Goal: Task Accomplishment & Management: Manage account settings

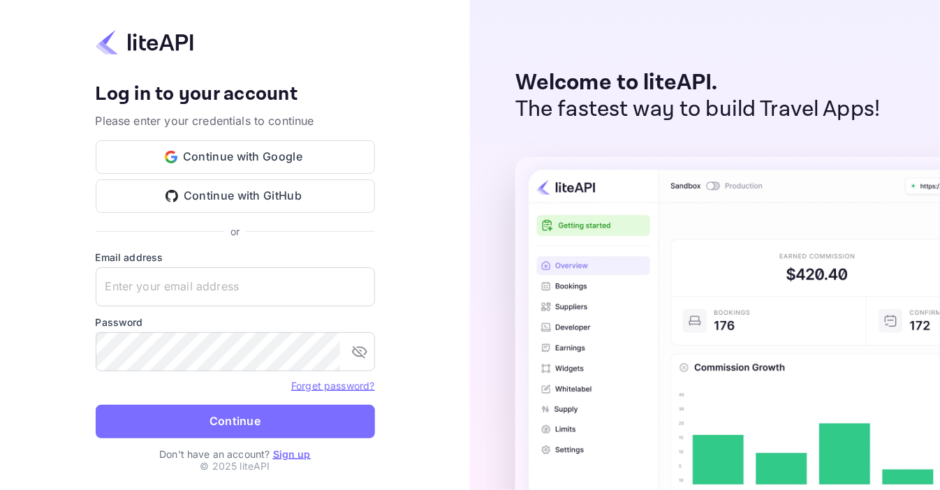
type input "[EMAIL_ADDRESS][DOMAIN_NAME]"
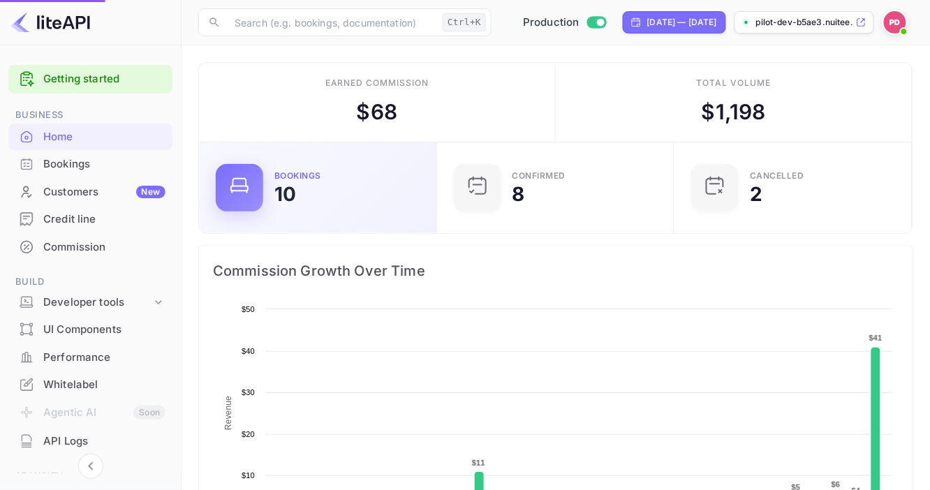
click at [286, 193] on div "10" at bounding box center [285, 194] width 22 height 20
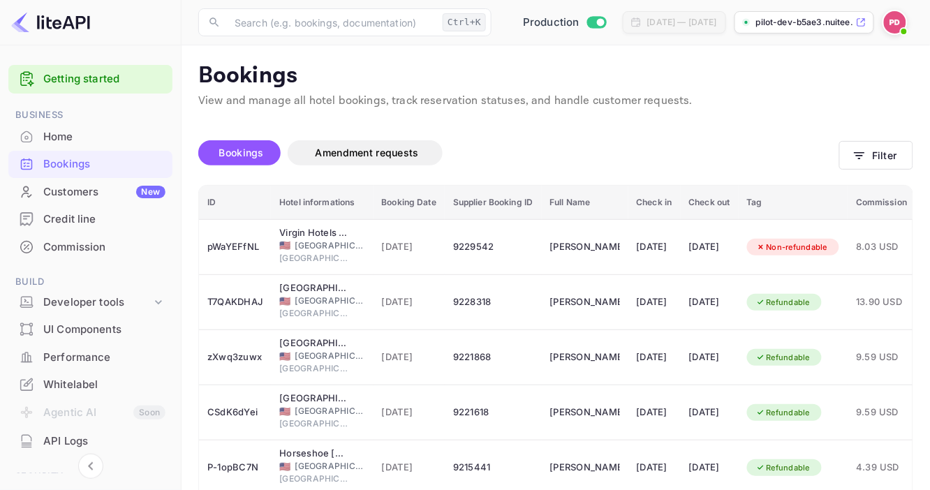
click at [444, 103] on p "View and manage all hotel bookings, track reservation statuses, and handle cust…" at bounding box center [555, 101] width 715 height 17
click at [304, 28] on input "text" at bounding box center [331, 22] width 211 height 28
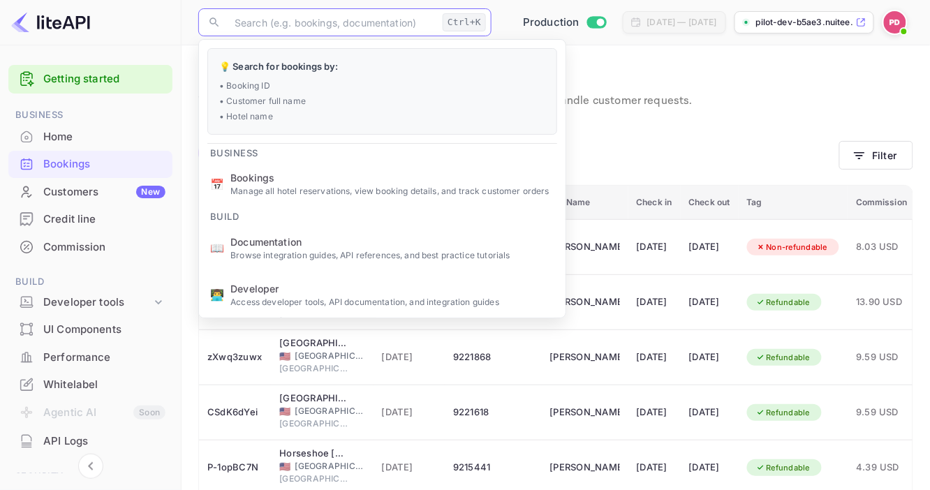
paste input "[PERSON_NAME][EMAIL_ADDRESS][DOMAIN_NAME]"
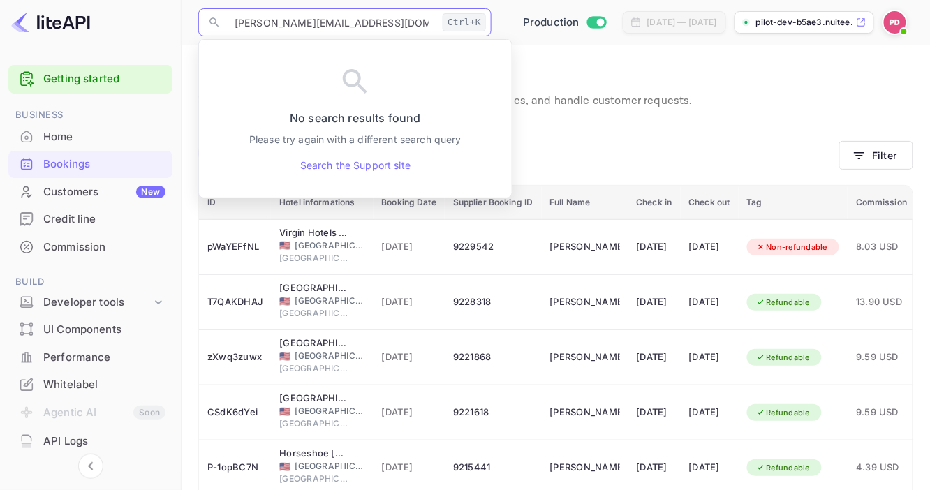
type input "[PERSON_NAME][EMAIL_ADDRESS][DOMAIN_NAME]"
click at [642, 96] on p "View and manage all hotel bookings, track reservation statuses, and handle cust…" at bounding box center [555, 101] width 715 height 17
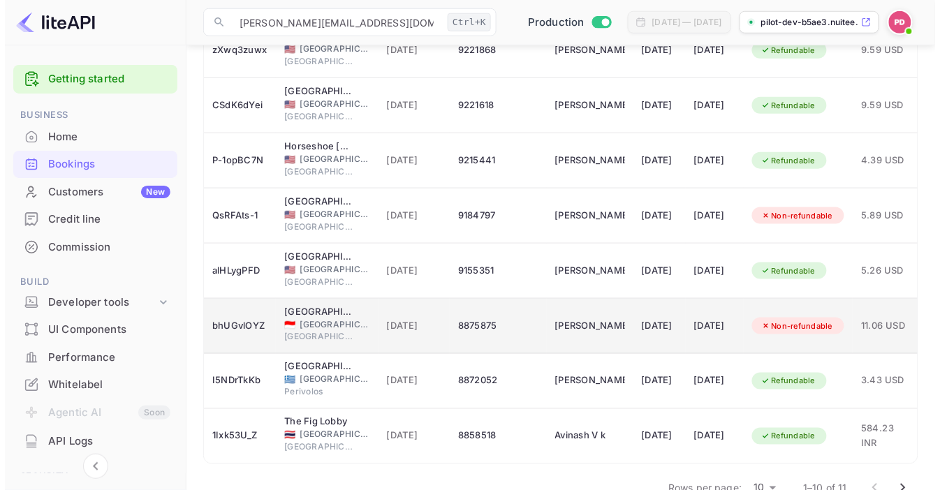
scroll to position [317, 0]
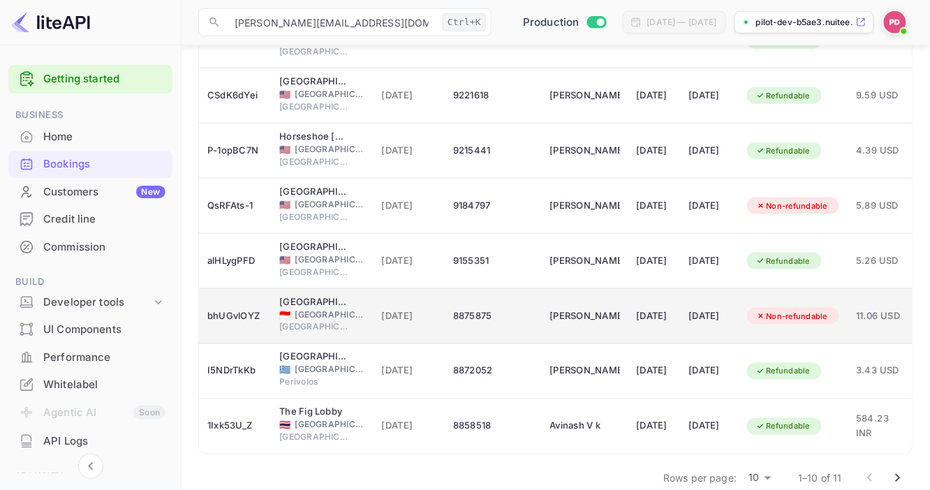
click at [531, 327] on td "8875875" at bounding box center [493, 316] width 96 height 55
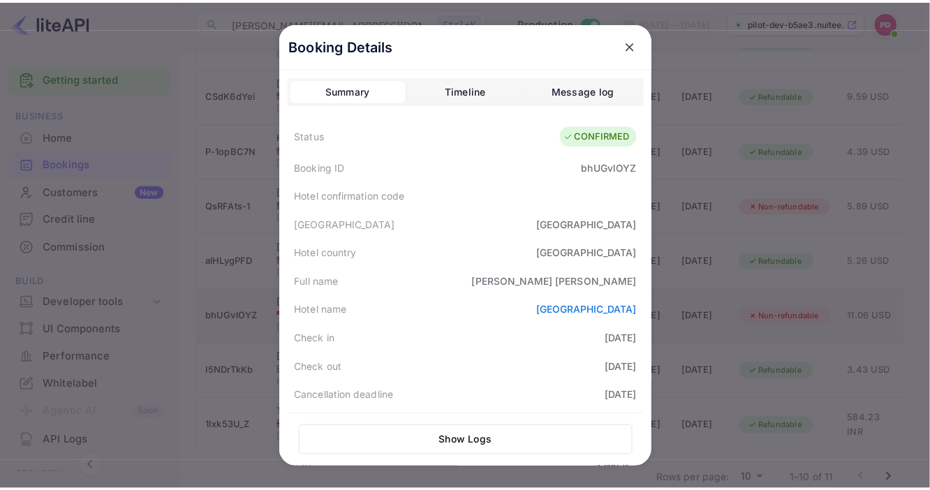
scroll to position [126, 0]
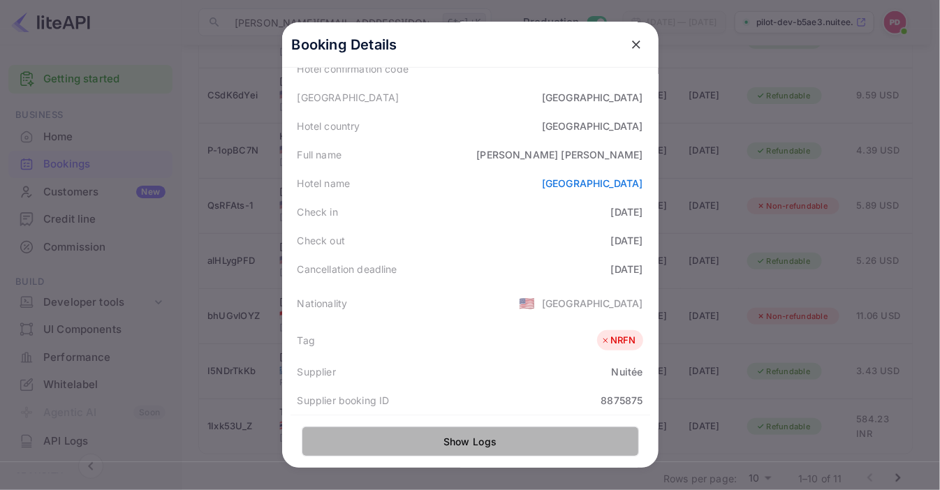
click at [467, 442] on button "Show Logs" at bounding box center [470, 442] width 337 height 30
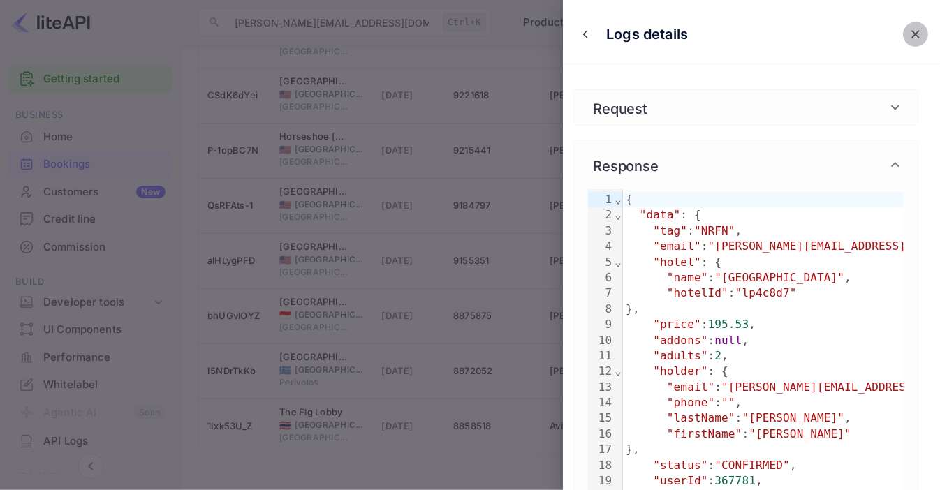
click at [908, 31] on icon "close" at bounding box center [915, 34] width 14 height 14
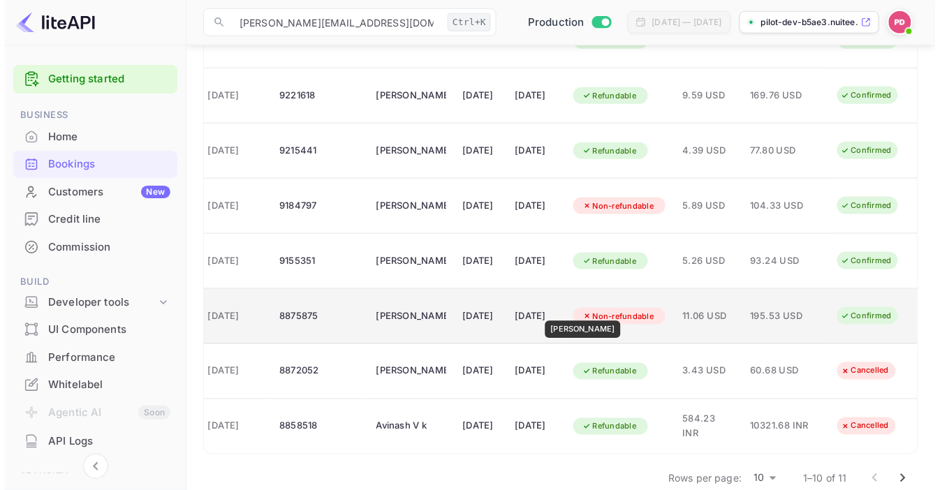
scroll to position [0, 219]
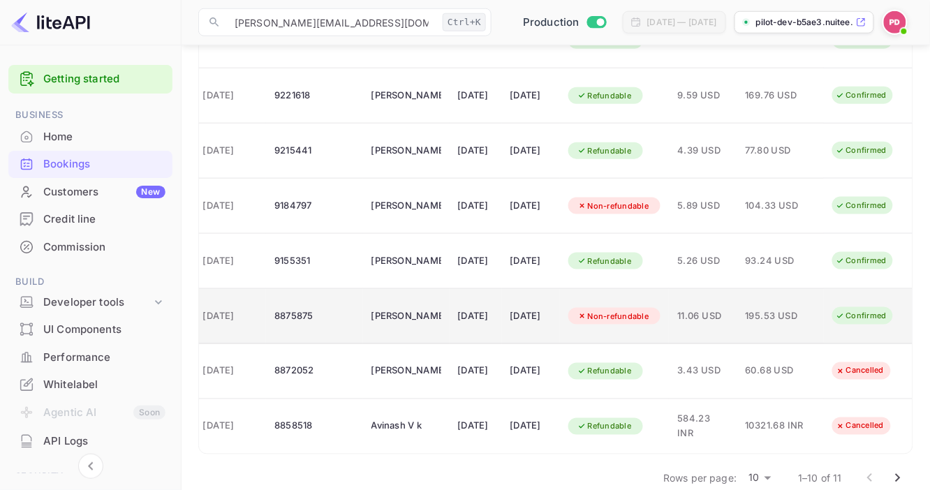
click at [694, 312] on span "11.06 USD" at bounding box center [702, 316] width 51 height 15
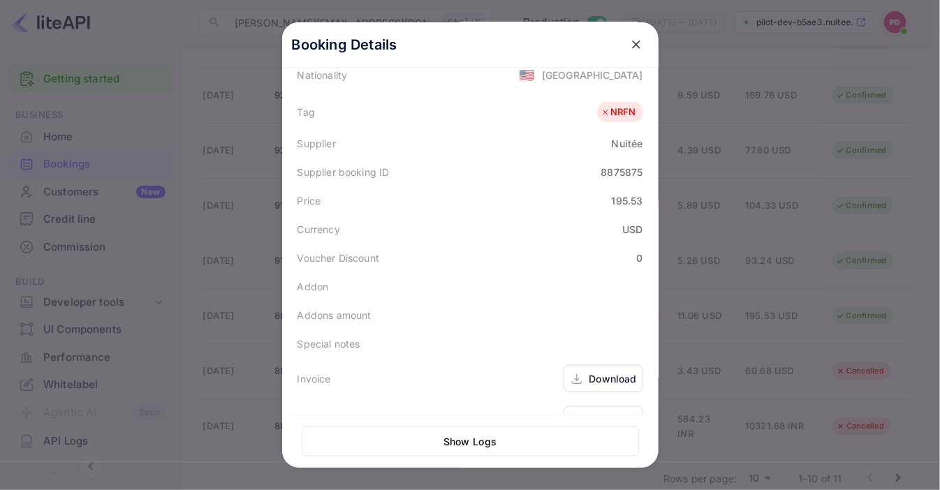
scroll to position [385, 0]
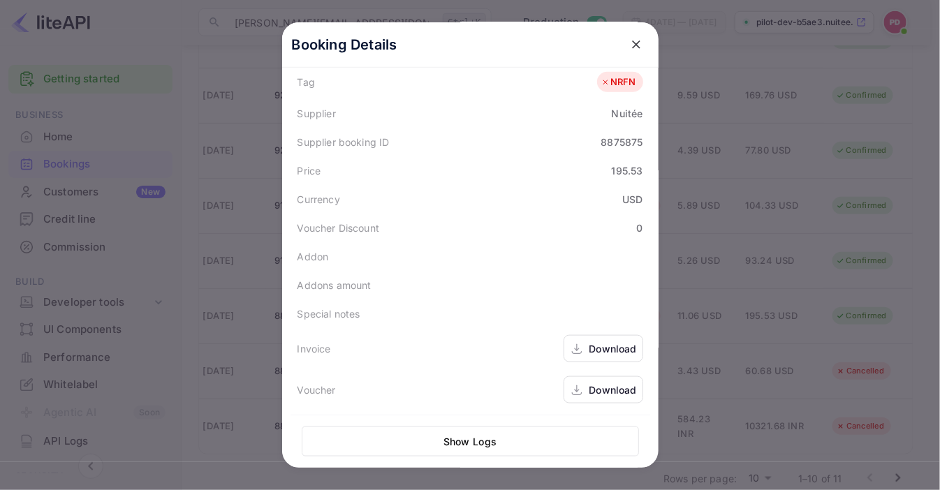
click at [603, 346] on div "Download" at bounding box center [612, 348] width 47 height 15
click at [598, 395] on div "Download" at bounding box center [612, 390] width 47 height 15
